Goal: Transaction & Acquisition: Subscribe to service/newsletter

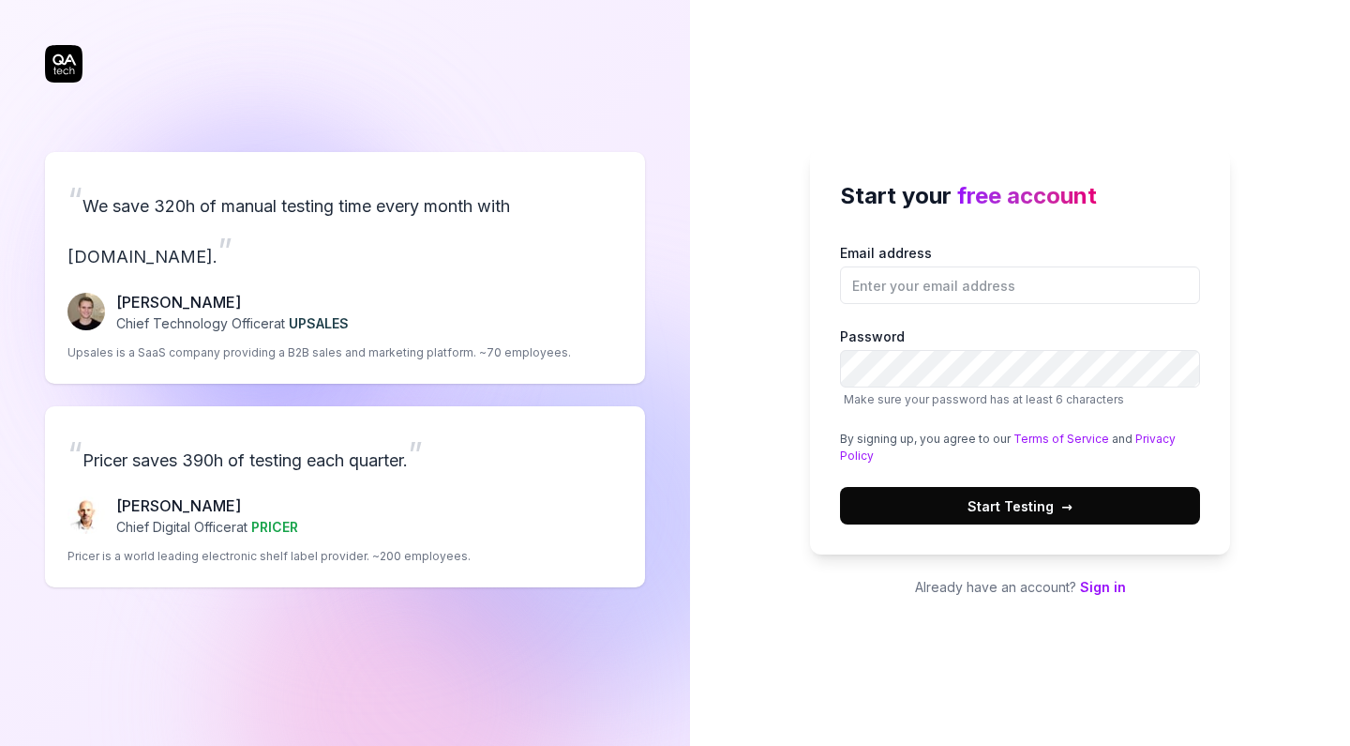
click at [963, 257] on label "Email address" at bounding box center [1020, 273] width 360 height 61
click at [963, 266] on input "Email address" at bounding box center [1020, 285] width 360 height 38
click at [960, 273] on input "Email address" at bounding box center [1020, 285] width 360 height 38
click at [71, 70] on div "“ We save 320h of manual testing time every month with [DOMAIN_NAME]. ” [PERSON…" at bounding box center [345, 369] width 600 height 663
click at [947, 300] on input "Email address" at bounding box center [1020, 285] width 360 height 38
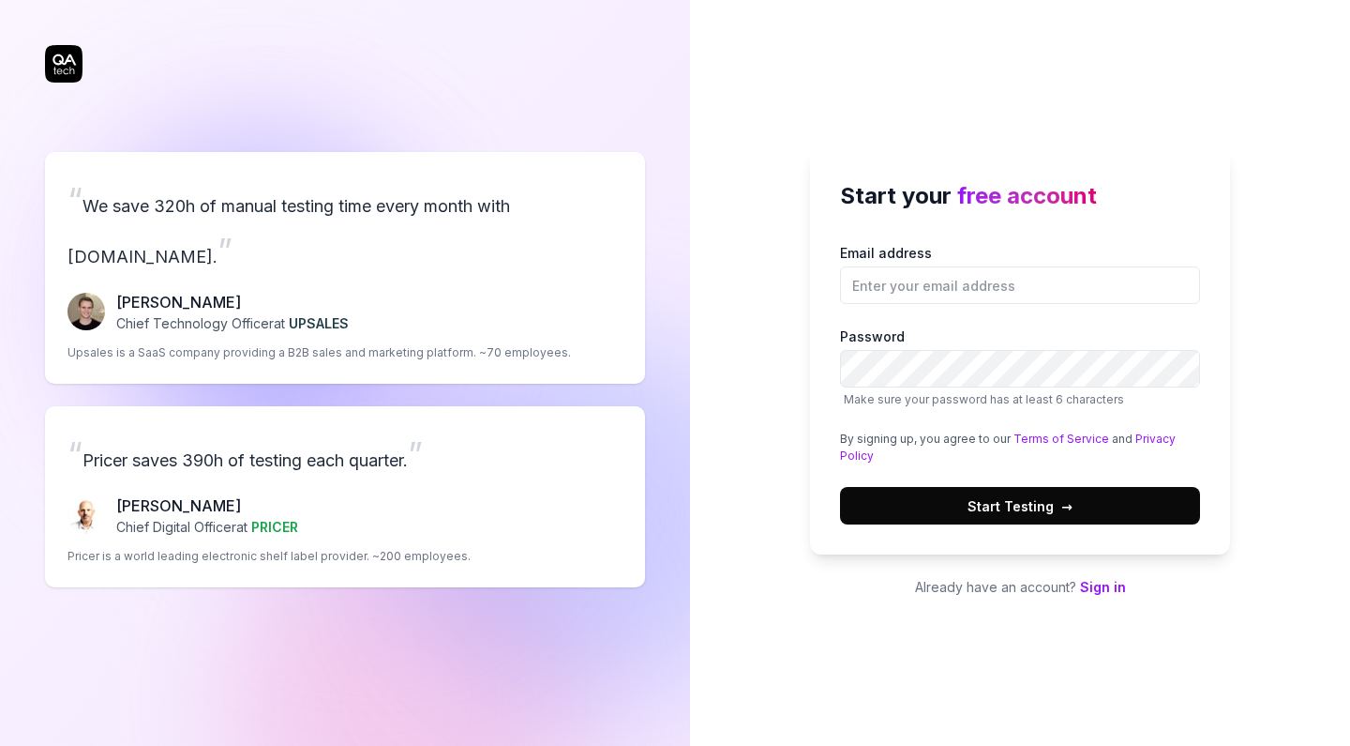
click at [1166, 99] on div "Start your free account Email address Password Make sure your password has at l…" at bounding box center [1020, 373] width 660 height 746
click at [973, 272] on input "Email address" at bounding box center [1020, 285] width 360 height 38
type input "[EMAIL_ADDRESS][DOMAIN_NAME]"
click at [1040, 505] on span "Start Testing →" at bounding box center [1020, 506] width 105 height 20
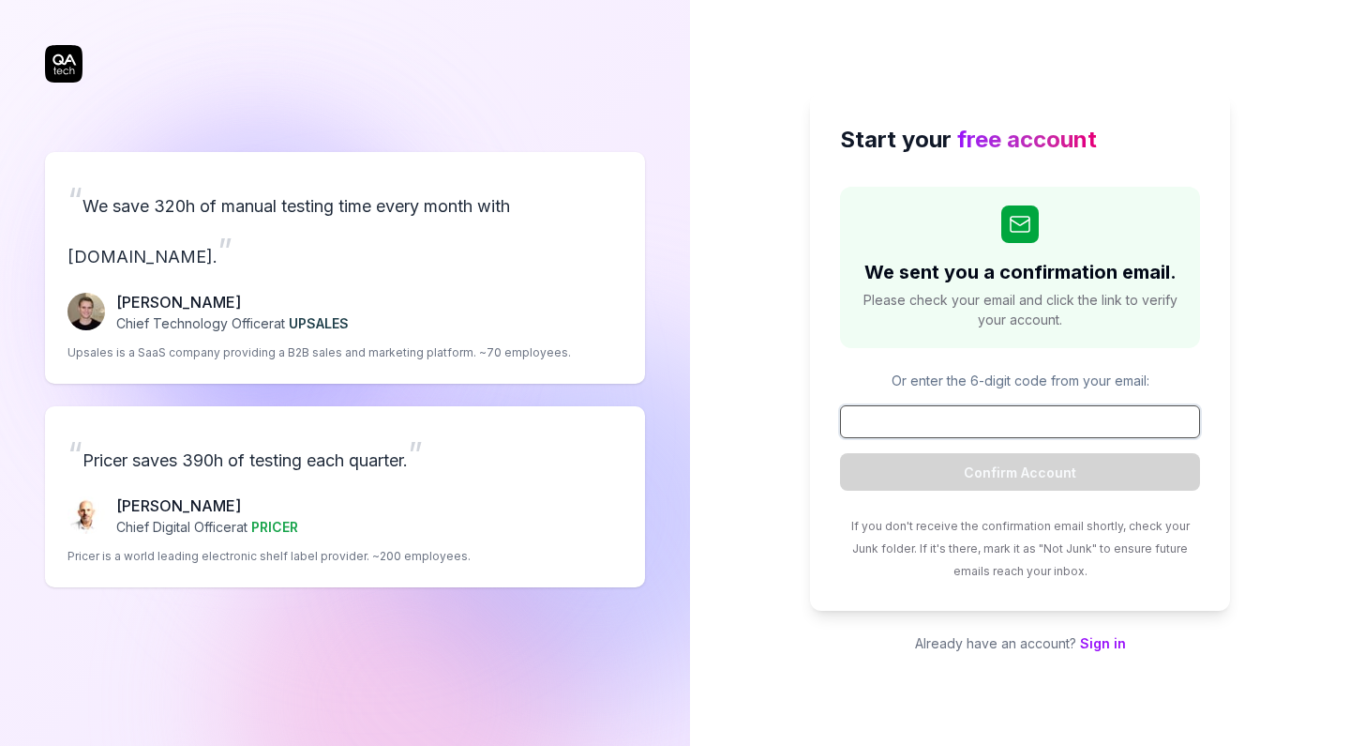
click at [926, 420] on input at bounding box center [1020, 421] width 360 height 33
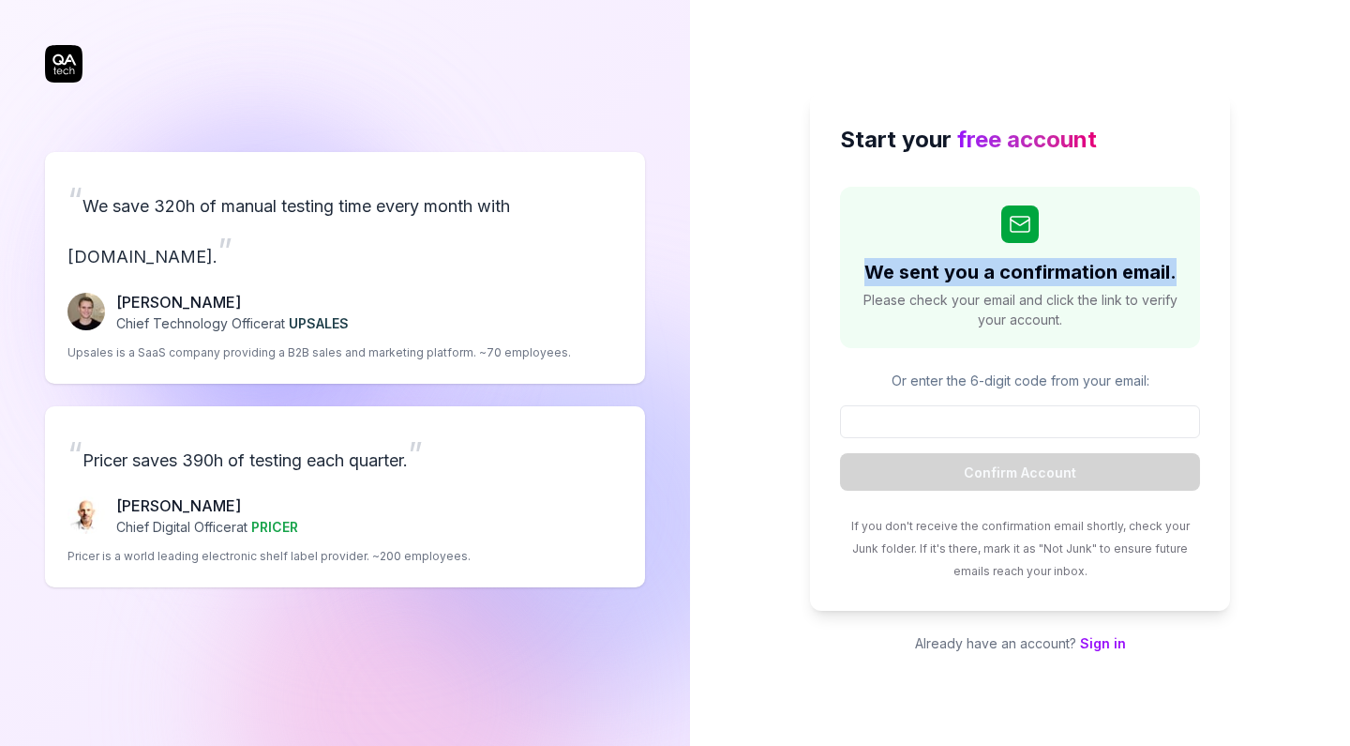
drag, startPoint x: 868, startPoint y: 273, endPoint x: 1270, endPoint y: 251, distance: 401.9
click at [1270, 251] on div "Start your free account We sent you a confirmation email. Please check your ema…" at bounding box center [1020, 373] width 660 height 746
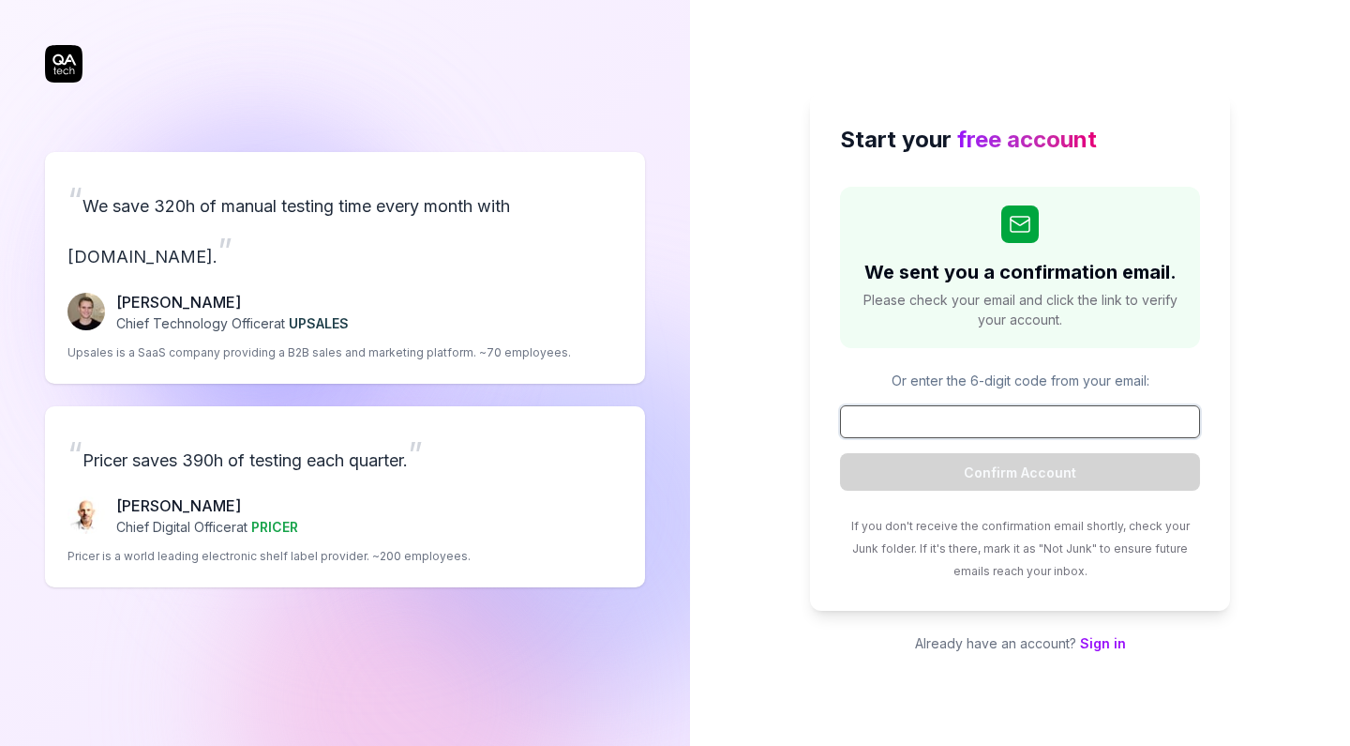
click at [986, 417] on input at bounding box center [1020, 421] width 360 height 33
paste input "918972"
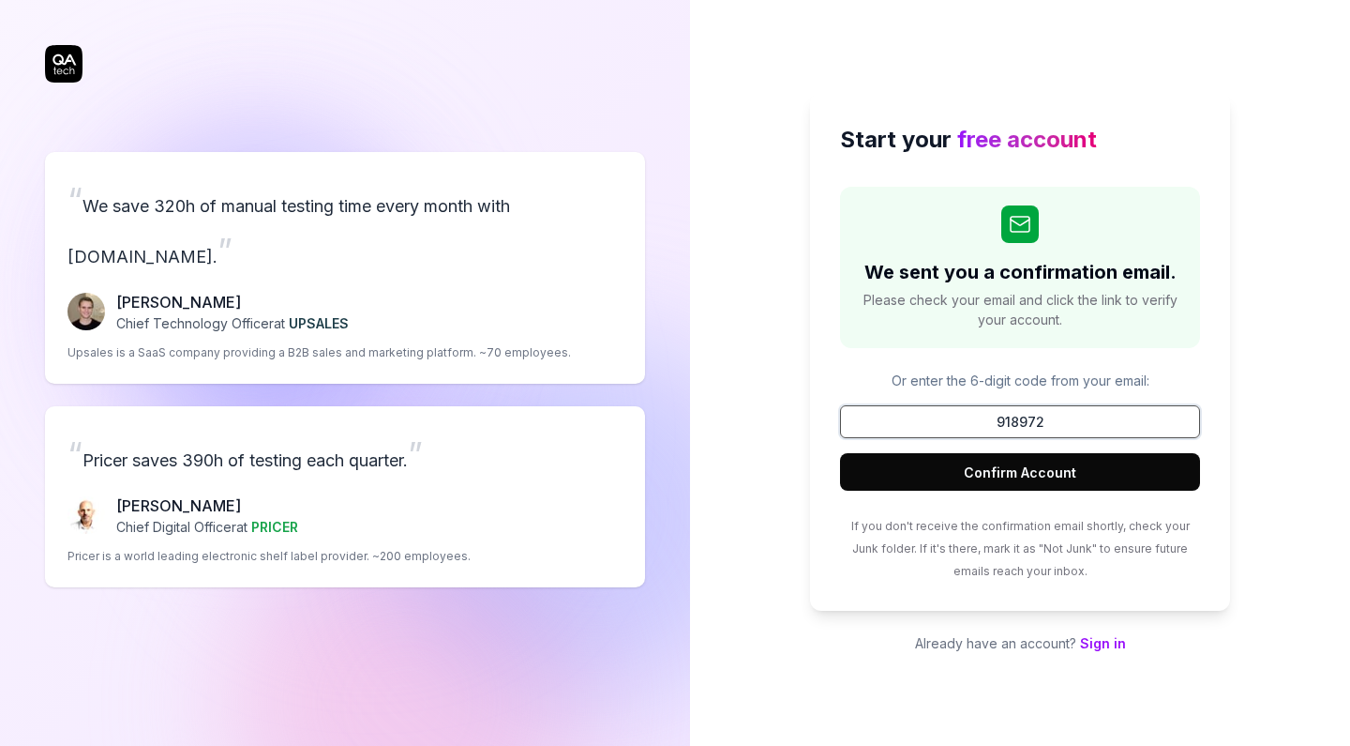
type input "918972"
click at [1000, 456] on button "Confirm Account" at bounding box center [1020, 472] width 360 height 38
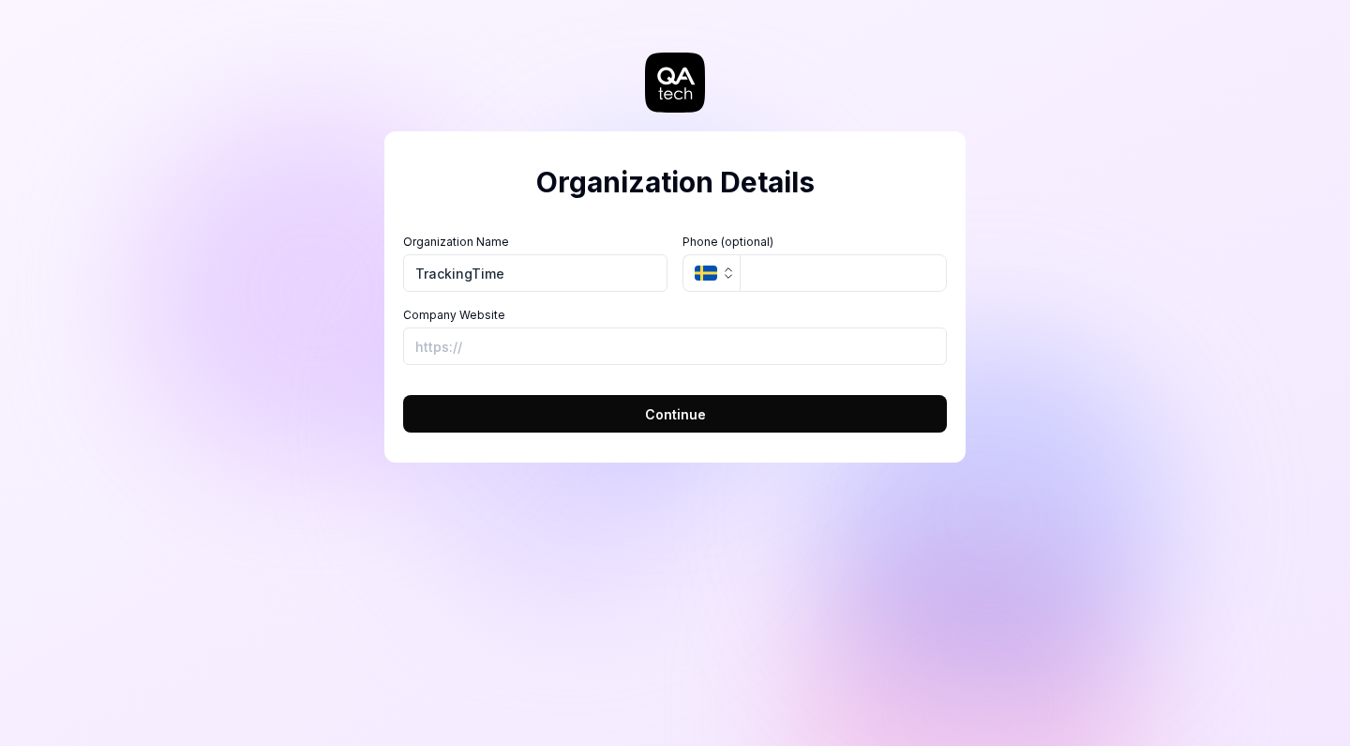
type input "TrackingTime"
type input "[URL][DOMAIN_NAME]"
click at [613, 416] on button "Continue" at bounding box center [675, 414] width 544 height 38
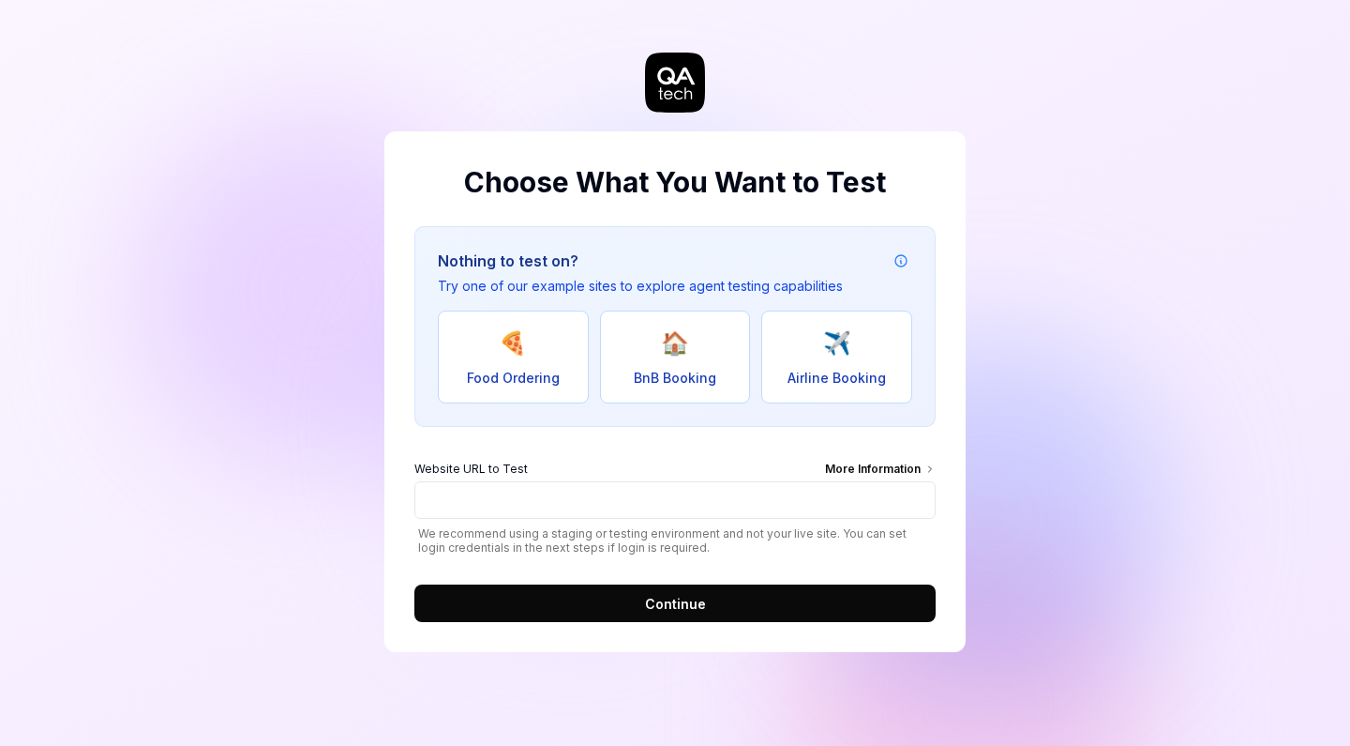
click at [570, 530] on span "We recommend using a staging or testing environment and not your live site. You…" at bounding box center [674, 540] width 521 height 28
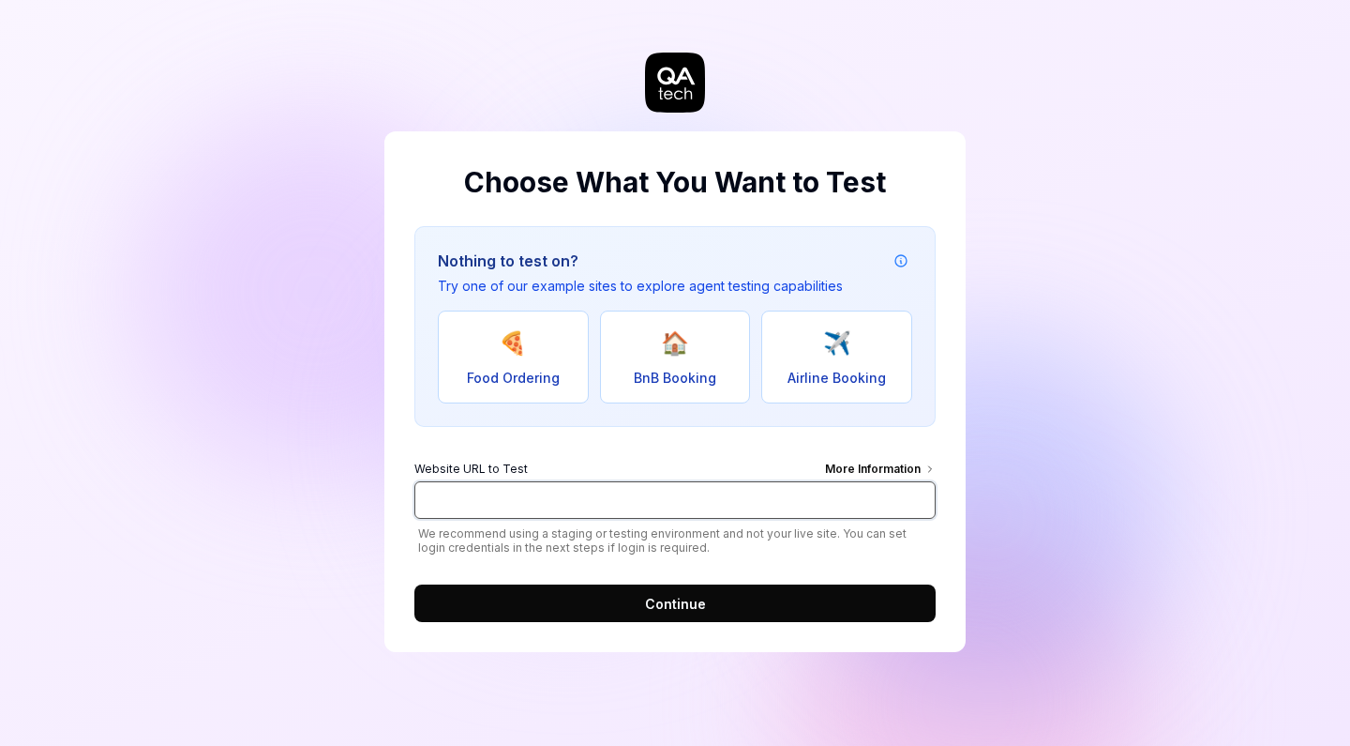
click at [580, 504] on input "Website URL to Test More Information" at bounding box center [674, 500] width 521 height 38
type input "[URL][DOMAIN_NAME]"
click at [628, 605] on button "Continue" at bounding box center [674, 603] width 521 height 38
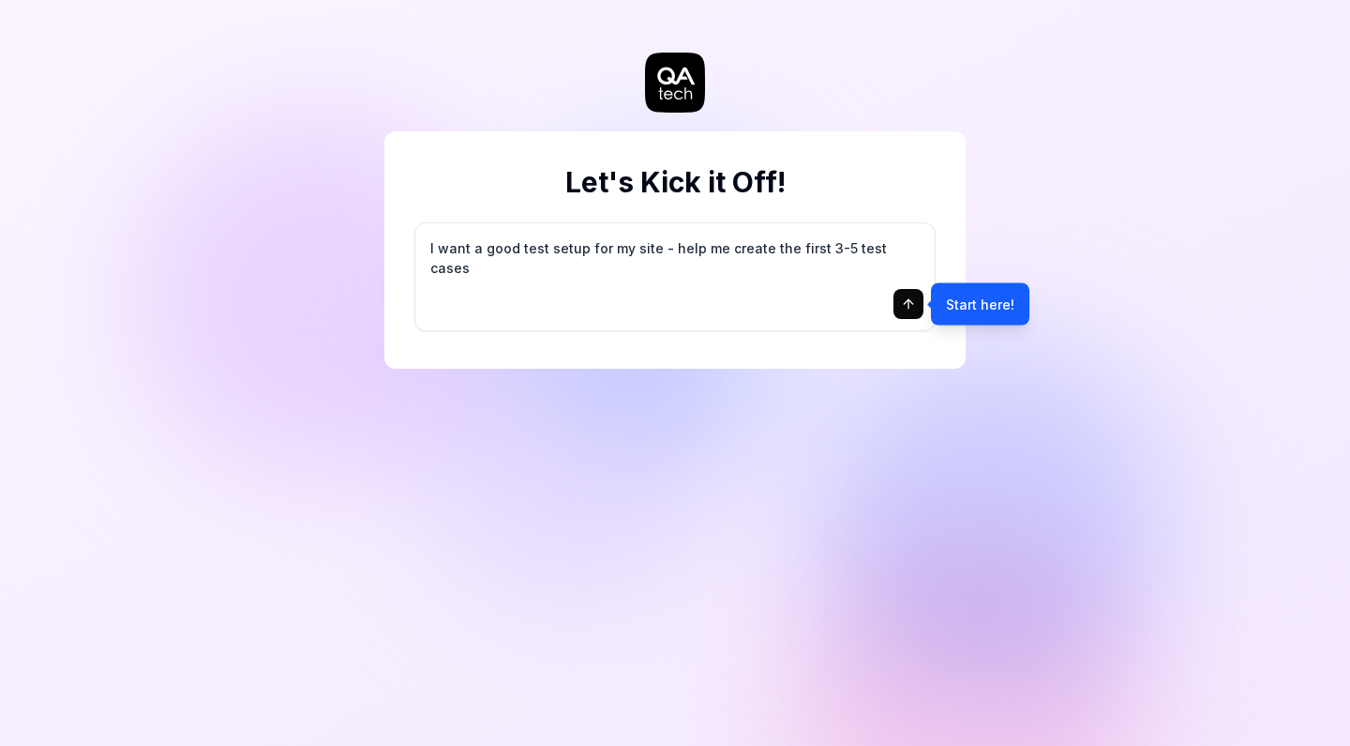
click at [964, 281] on div "Let's Kick it Off! I want a good test setup for my site - help me create the fi…" at bounding box center [674, 249] width 581 height 237
click at [971, 299] on div "Start here!" at bounding box center [980, 304] width 98 height 42
click at [906, 298] on icon "submit" at bounding box center [908, 303] width 15 height 15
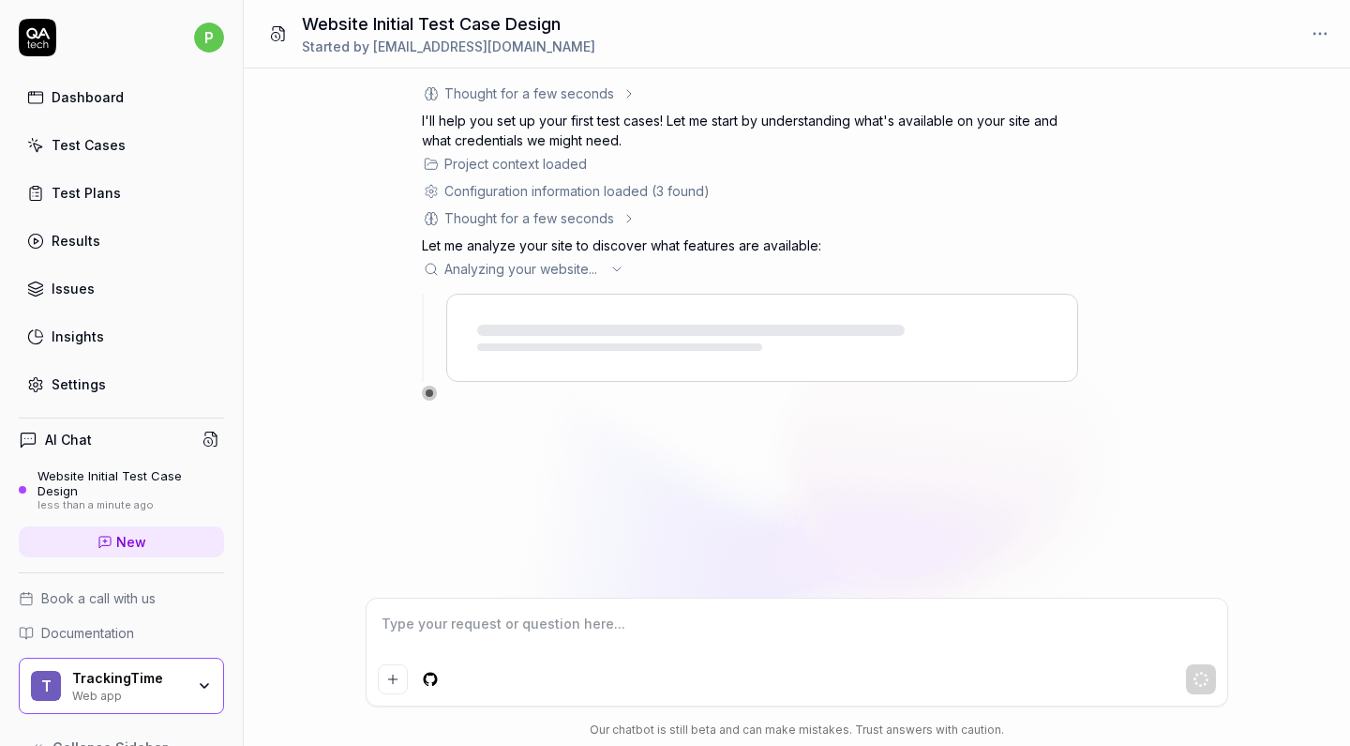
click at [623, 265] on icon at bounding box center [617, 269] width 15 height 15
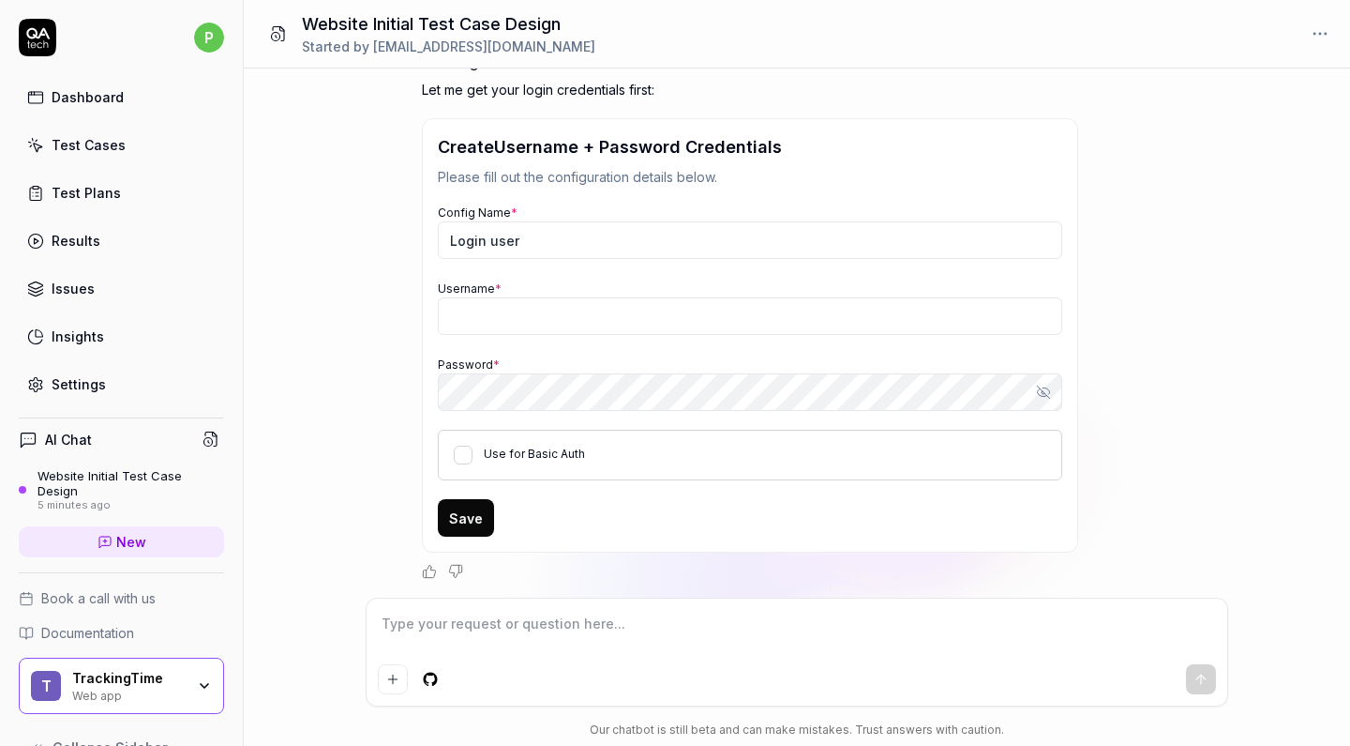
scroll to position [354, 0]
